Goal: Use online tool/utility: Utilize a website feature to perform a specific function

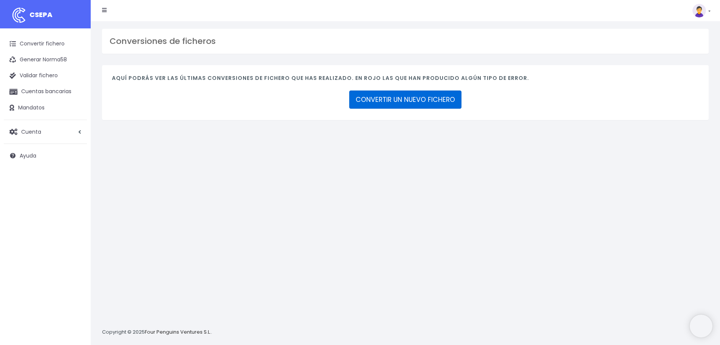
click at [415, 96] on link "CONVERTIR UN NUEVO FICHERO" at bounding box center [405, 99] width 112 height 18
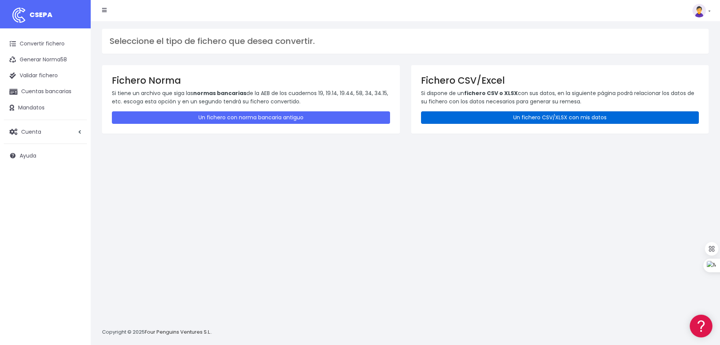
click at [531, 120] on link "Un fichero CSV/XLSX con mis datos" at bounding box center [560, 117] width 278 height 12
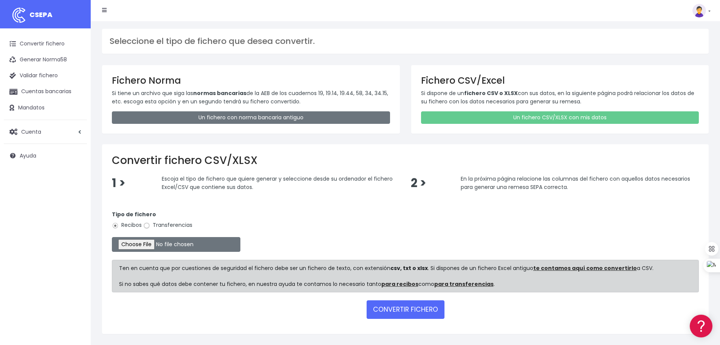
click at [147, 225] on input "Transferencias" at bounding box center [146, 225] width 7 height 7
radio input "true"
click at [149, 245] on input "file" at bounding box center [176, 244] width 129 height 15
type input "C:\fakepath\transferencias-2025-10-02.csv"
click at [393, 306] on button "CONVERTIR FICHERO" at bounding box center [406, 309] width 78 height 18
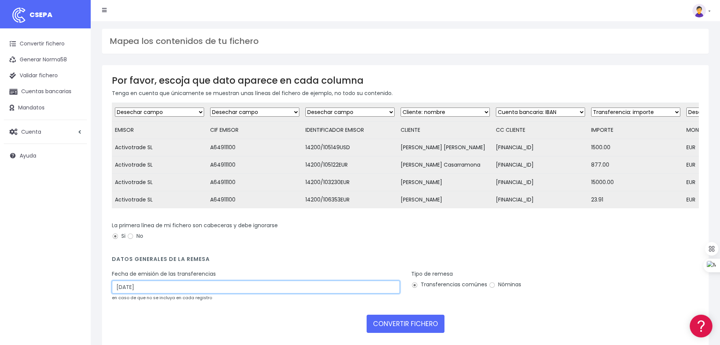
click at [134, 293] on input "05/10/2025" at bounding box center [256, 286] width 288 height 13
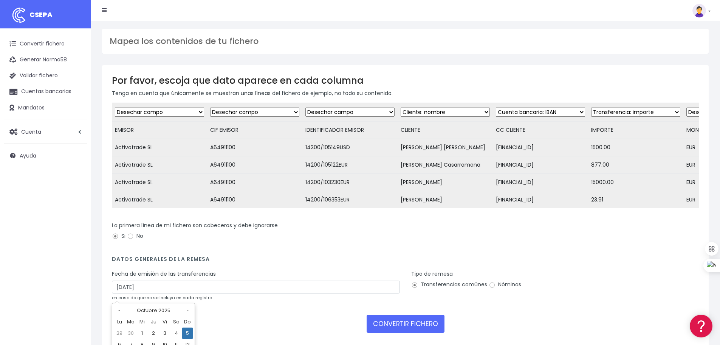
click at [167, 332] on td "3" at bounding box center [164, 332] width 11 height 11
type input "03/10/2025"
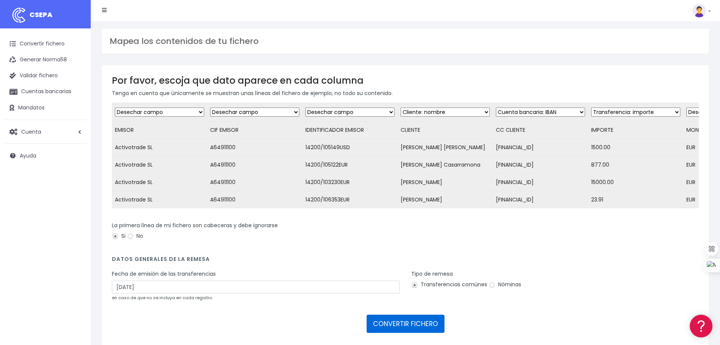
click at [414, 332] on button "CONVERTIR FICHERO" at bounding box center [406, 323] width 78 height 18
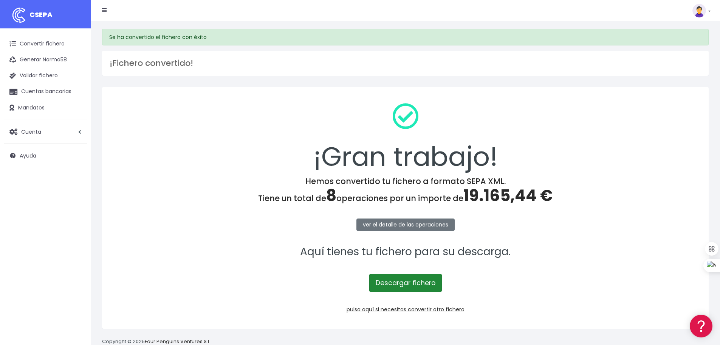
click at [405, 287] on link "Descargar fichero" at bounding box center [406, 282] width 73 height 18
